Goal: Information Seeking & Learning: Learn about a topic

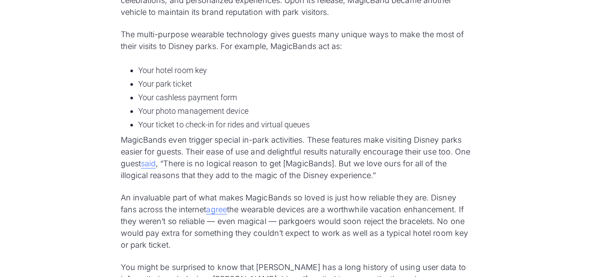
scroll to position [1069, 0]
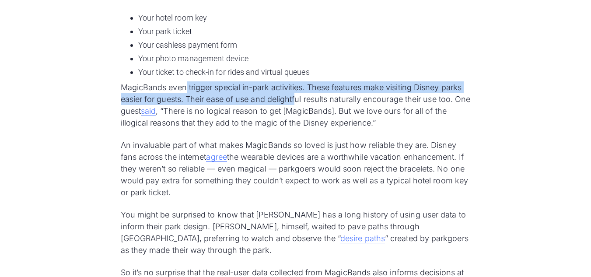
drag, startPoint x: 321, startPoint y: 98, endPoint x: 331, endPoint y: 99, distance: 10.5
click at [331, 99] on p "MagicBands even trigger special in-park activities. These features make visitin…" at bounding box center [296, 104] width 350 height 47
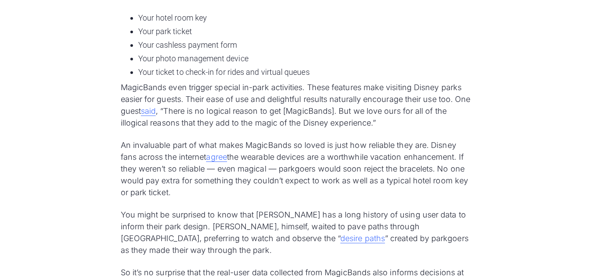
click at [363, 103] on p "MagicBands even trigger special in-park activities. These features make visitin…" at bounding box center [296, 104] width 350 height 47
drag, startPoint x: 216, startPoint y: 84, endPoint x: 318, endPoint y: 95, distance: 102.0
click at [318, 95] on p "MagicBands even trigger special in-park activities. These features make visitin…" at bounding box center [296, 104] width 350 height 47
click at [351, 102] on p "MagicBands even trigger special in-park activities. These features make visitin…" at bounding box center [296, 104] width 350 height 47
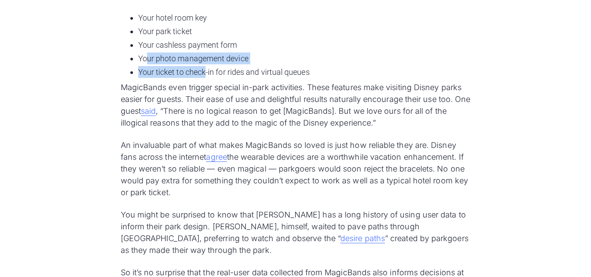
drag, startPoint x: 148, startPoint y: 60, endPoint x: 263, endPoint y: 79, distance: 116.3
click at [255, 77] on ul "Your hotel room key Your park ticket Your cashless payment form Your photo mana…" at bounding box center [296, 45] width 350 height 70
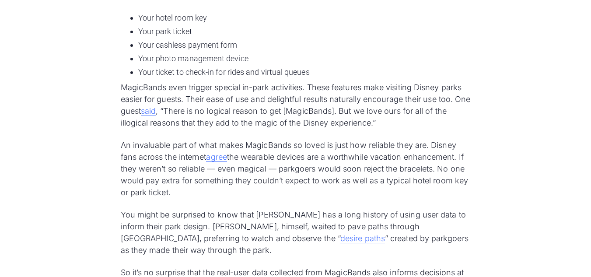
click at [276, 83] on p "MagicBands even trigger special in-park activities. These features make visitin…" at bounding box center [296, 104] width 350 height 47
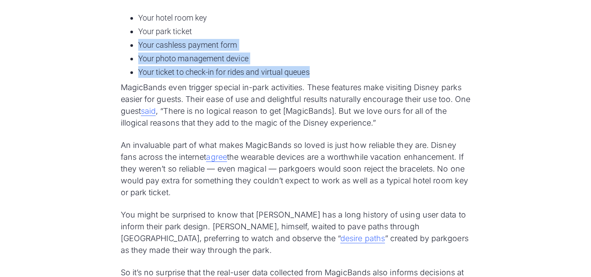
drag, startPoint x: 287, startPoint y: 72, endPoint x: 136, endPoint y: 50, distance: 152.1
click at [136, 50] on ul "Your hotel room key Your park ticket Your cashless payment form Your photo mana…" at bounding box center [296, 45] width 350 height 70
click at [191, 68] on li "Your ticket to check-in for rides and virtual queues" at bounding box center [304, 72] width 333 height 12
click at [210, 79] on ul "Your hotel room key Your park ticket Your cashless payment form Your photo mana…" at bounding box center [296, 45] width 350 height 70
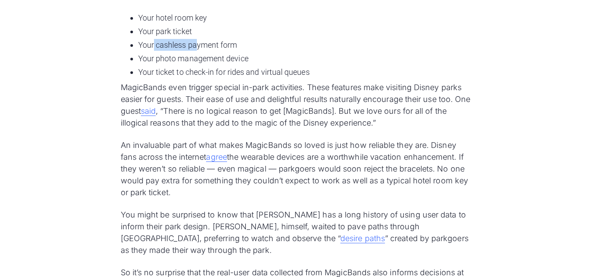
drag, startPoint x: 154, startPoint y: 44, endPoint x: 239, endPoint y: 47, distance: 85.4
click at [207, 45] on li "Your cashless payment form" at bounding box center [304, 45] width 333 height 12
click at [242, 47] on li "Your cashless payment form" at bounding box center [304, 45] width 333 height 12
drag, startPoint x: 158, startPoint y: 30, endPoint x: 212, endPoint y: 39, distance: 55.0
click at [190, 35] on li "Your park ticket" at bounding box center [304, 31] width 333 height 12
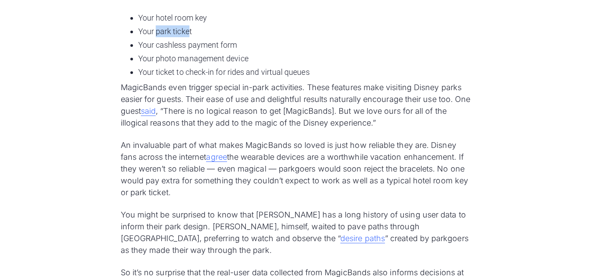
click at [213, 39] on ul "Your hotel room key Your park ticket Your cashless payment form Your photo mana…" at bounding box center [296, 45] width 350 height 70
drag, startPoint x: 181, startPoint y: 20, endPoint x: 236, endPoint y: 32, distance: 56.4
click at [193, 22] on li "Your hotel room key" at bounding box center [304, 18] width 333 height 12
click at [237, 32] on li "Your park ticket" at bounding box center [304, 31] width 333 height 12
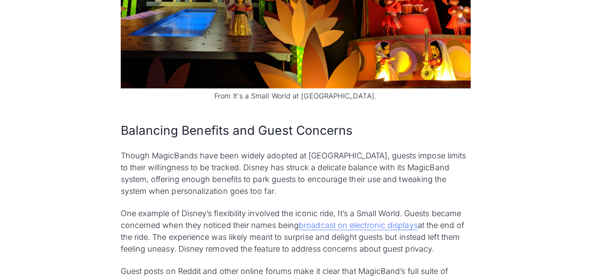
scroll to position [2601, 0]
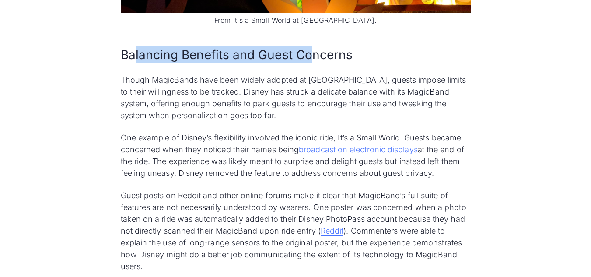
drag, startPoint x: 260, startPoint y: 84, endPoint x: 377, endPoint y: 92, distance: 117.2
click at [317, 63] on h2 "Balancing Benefits and Guest Concerns" at bounding box center [296, 54] width 350 height 17
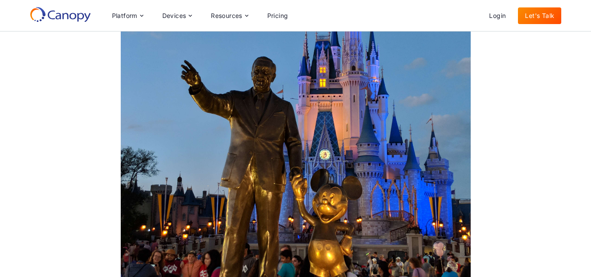
scroll to position [3039, 0]
